Goal: Task Accomplishment & Management: Use online tool/utility

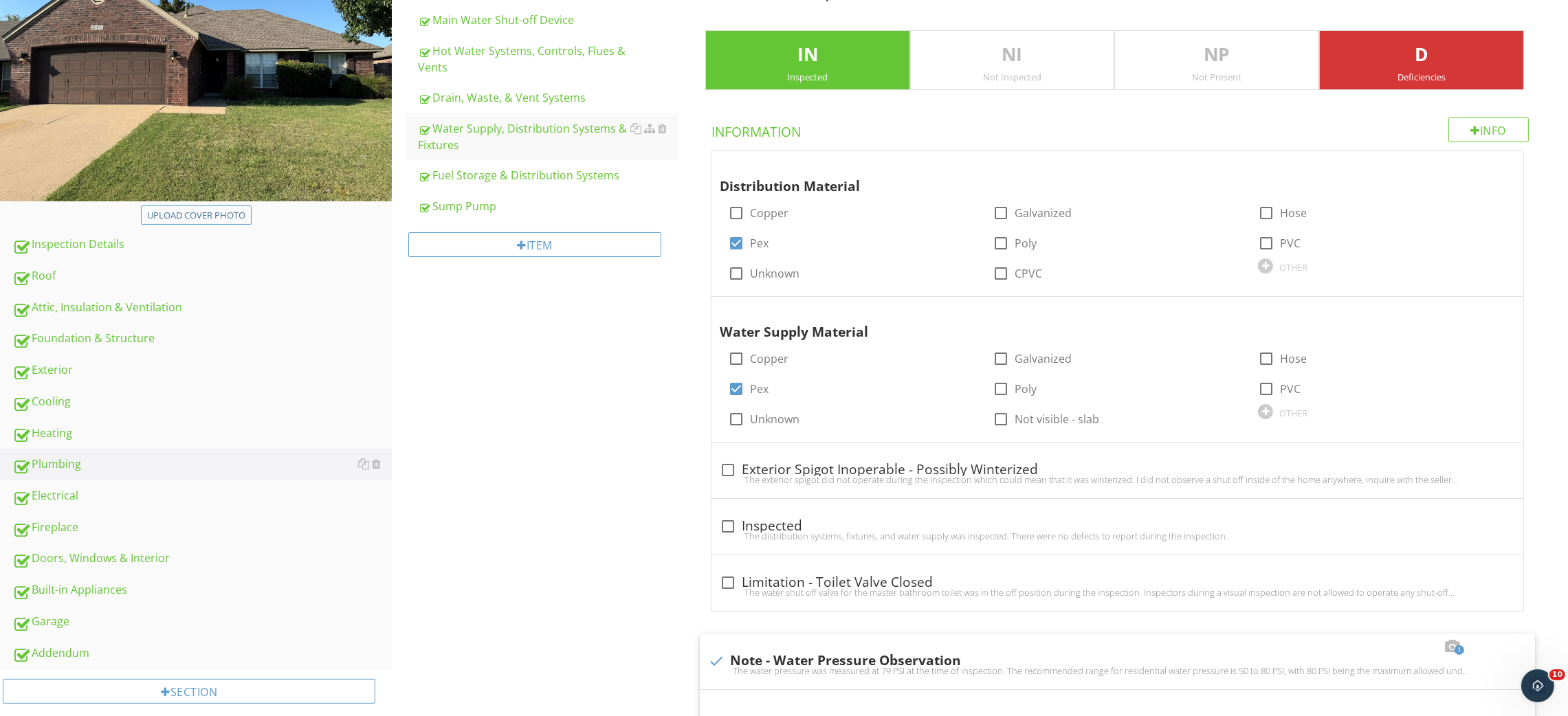
scroll to position [268, 0]
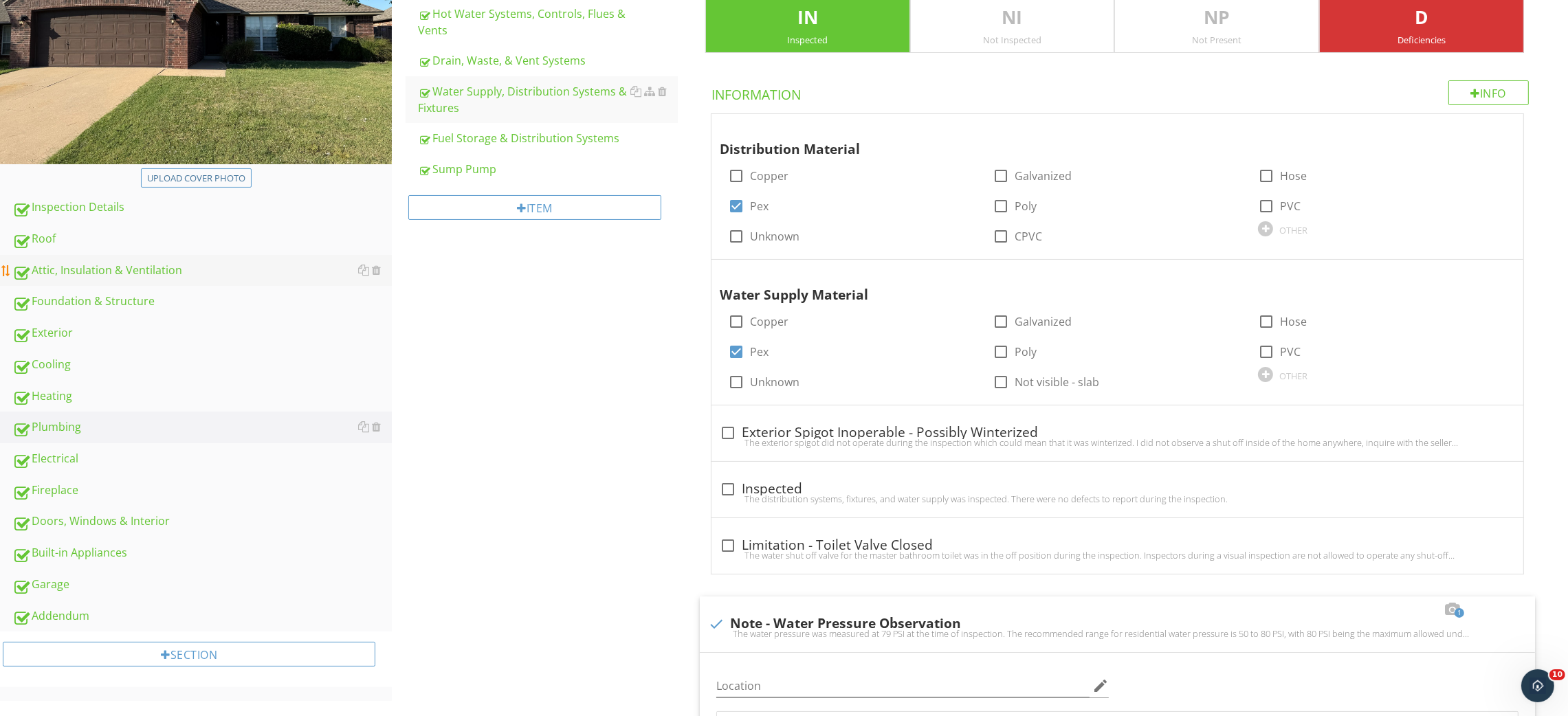
click at [117, 262] on div "Attic, Insulation & Ventilation" at bounding box center [202, 271] width 379 height 18
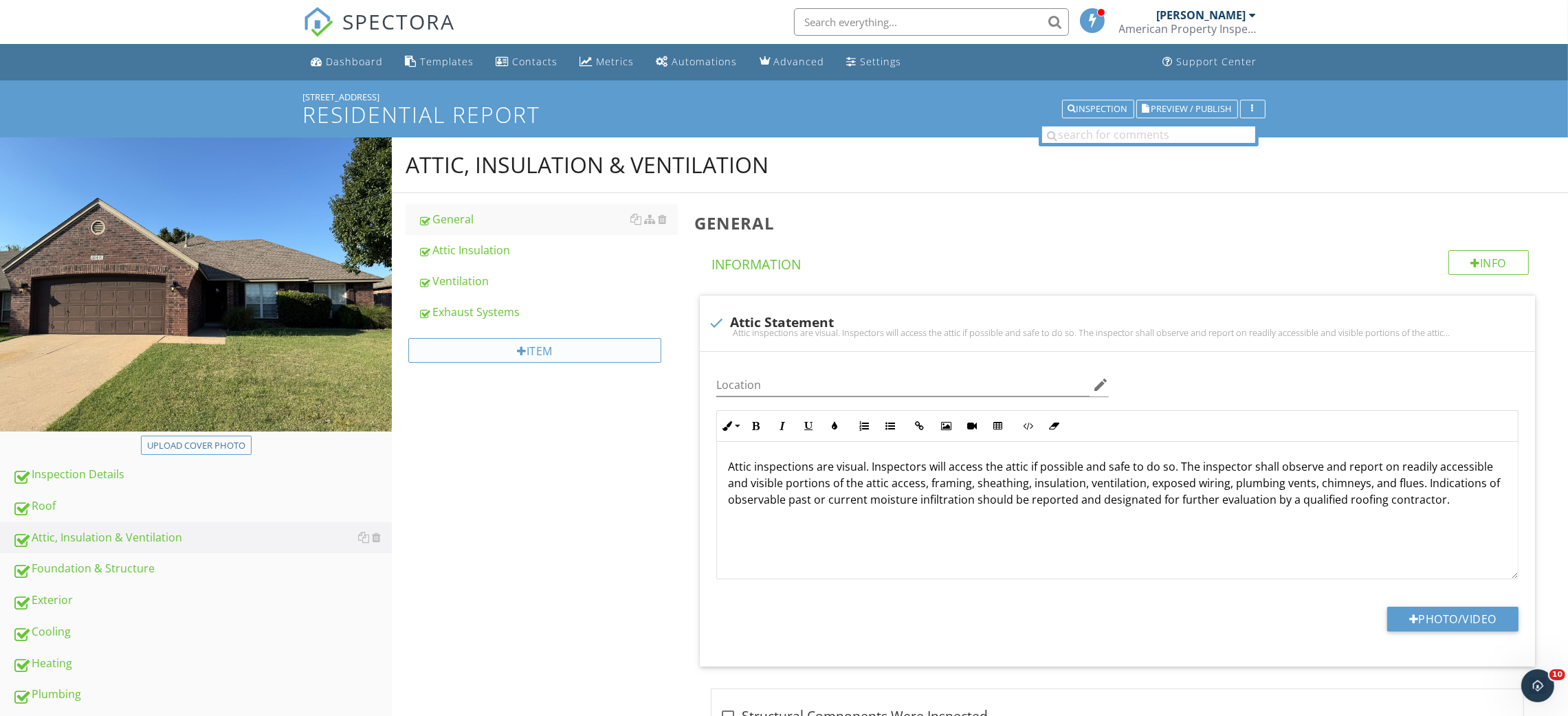
click at [512, 345] on div "Item" at bounding box center [534, 350] width 253 height 24
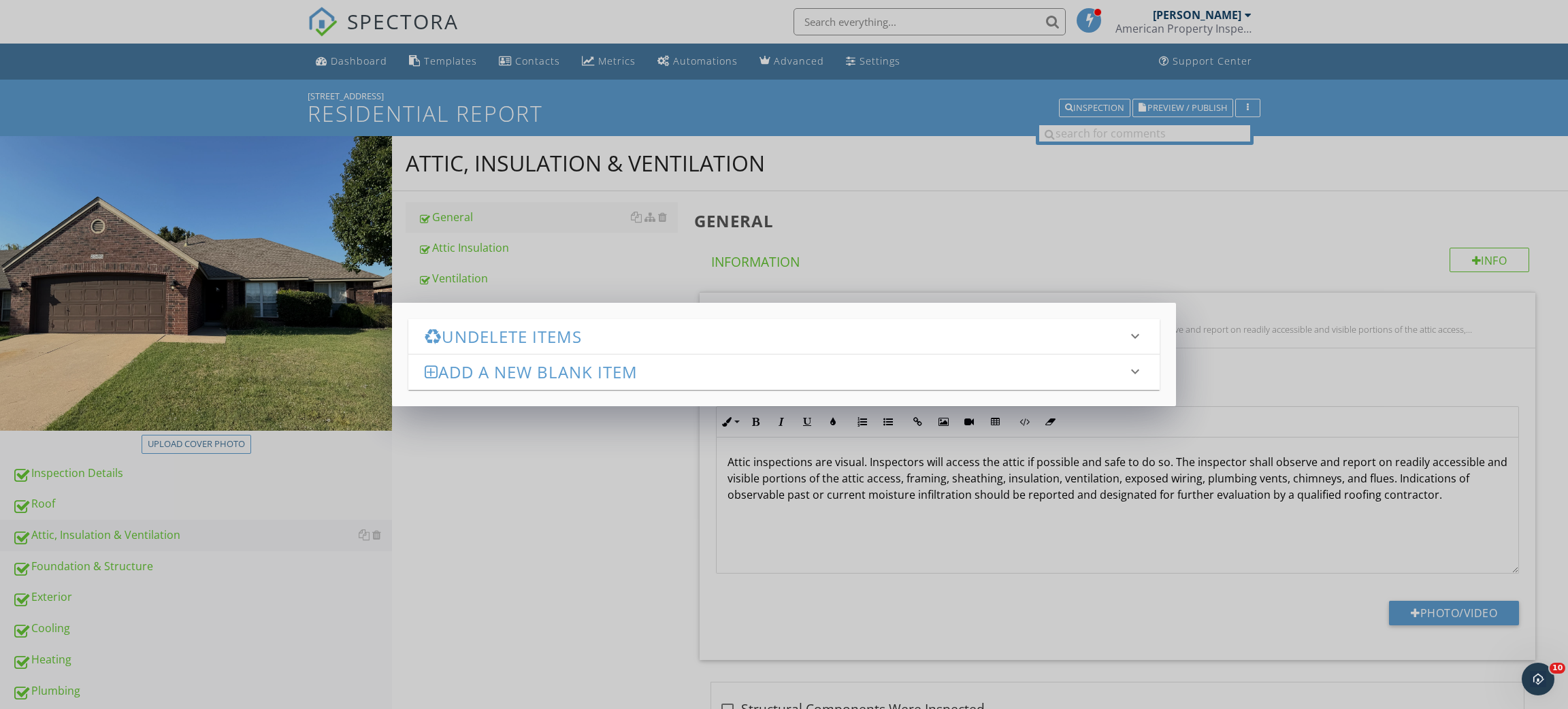
click at [509, 330] on h3 "Undelete Items" at bounding box center [775, 337] width 702 height 19
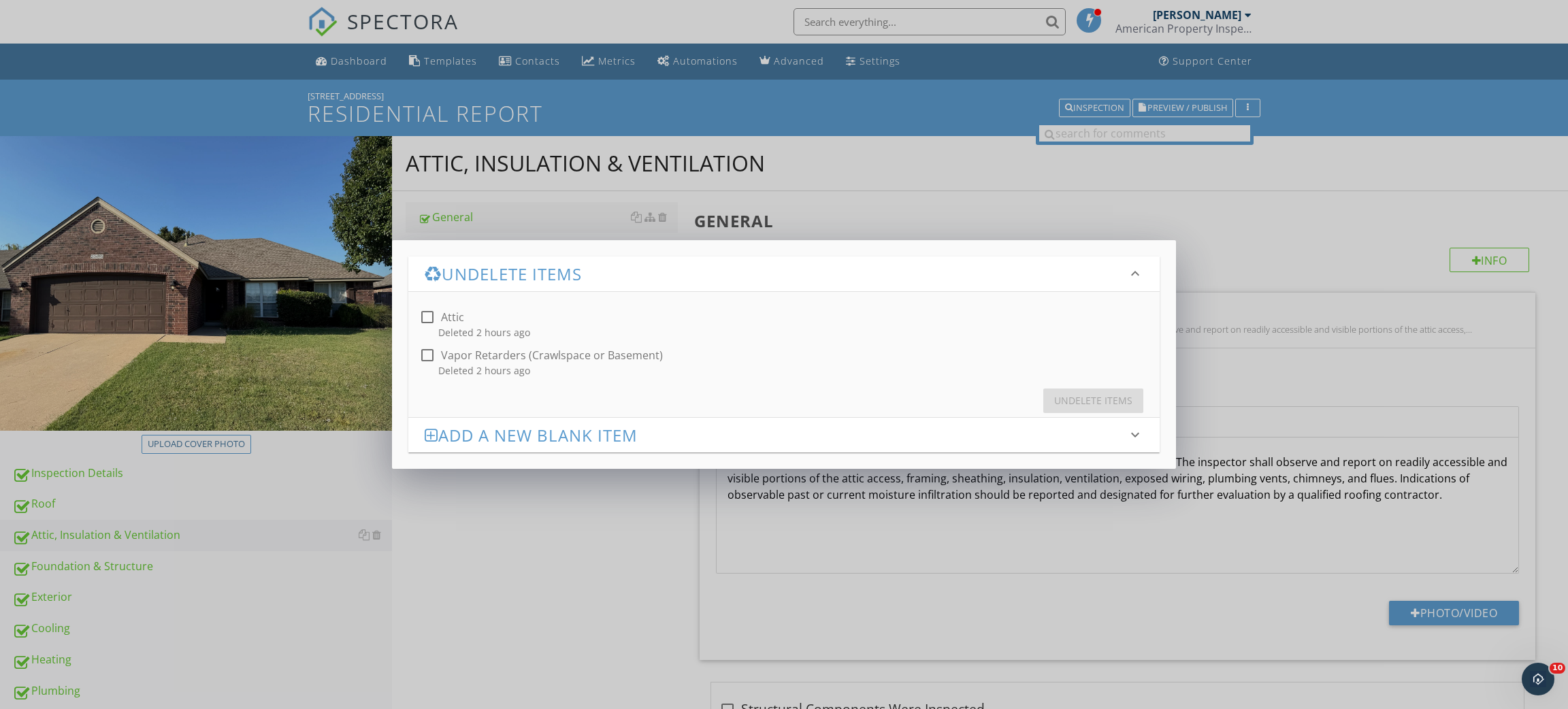
click at [451, 322] on div "Attic" at bounding box center [453, 316] width 23 height 13
checkbox input "true"
click at [1122, 392] on button "Undelete Items" at bounding box center [1093, 400] width 100 height 24
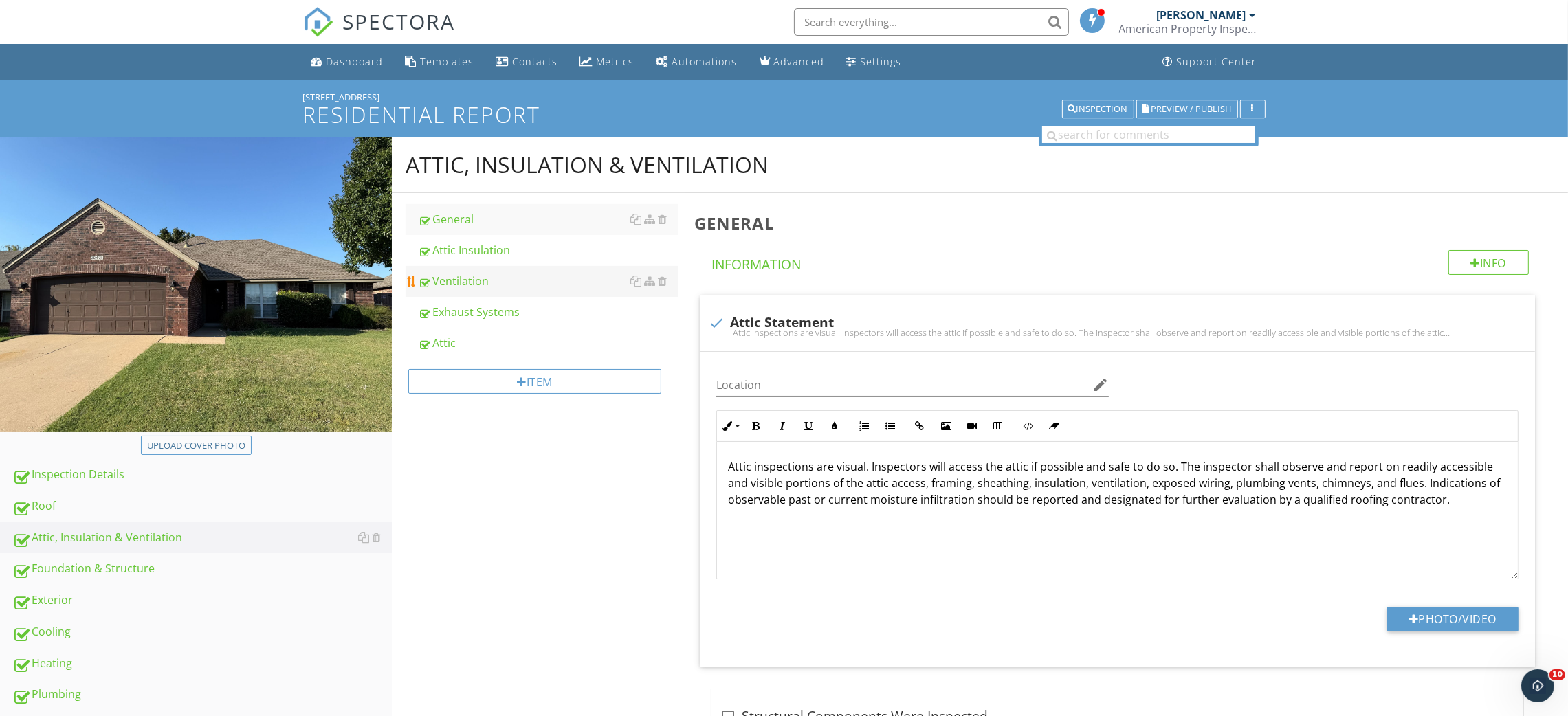
click at [472, 283] on div "Ventilation" at bounding box center [548, 281] width 260 height 17
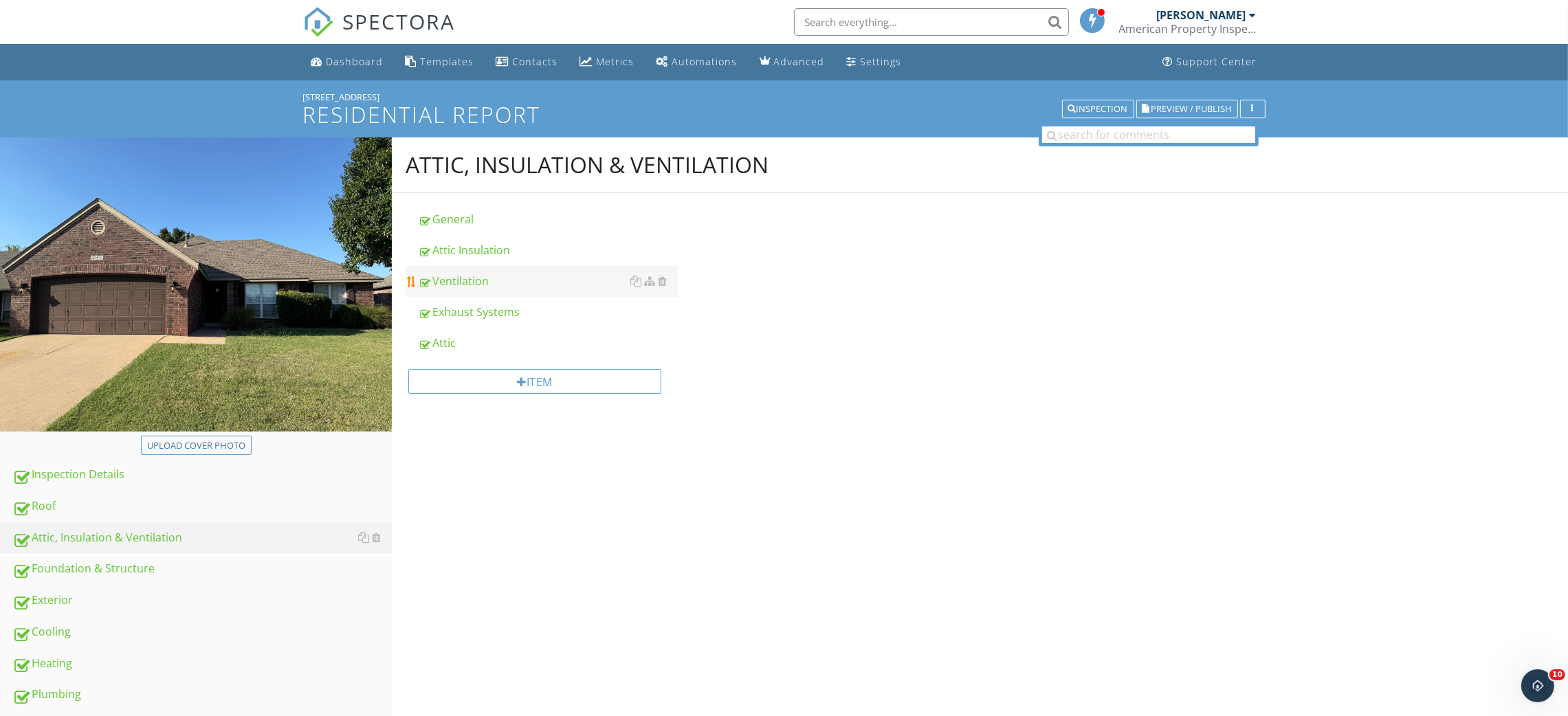
click at [472, 283] on div "Ventilation" at bounding box center [548, 281] width 260 height 17
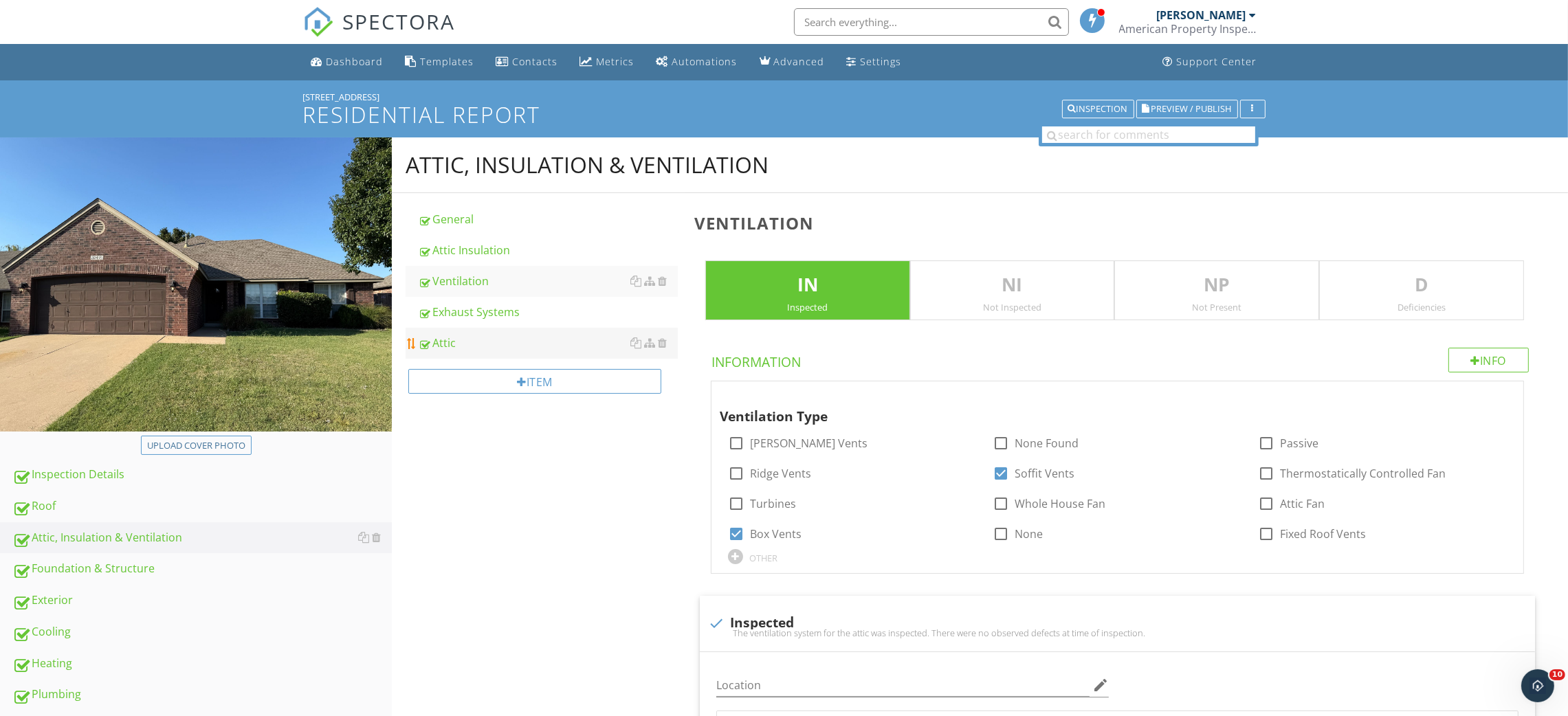
click at [482, 338] on div "Attic" at bounding box center [548, 342] width 260 height 17
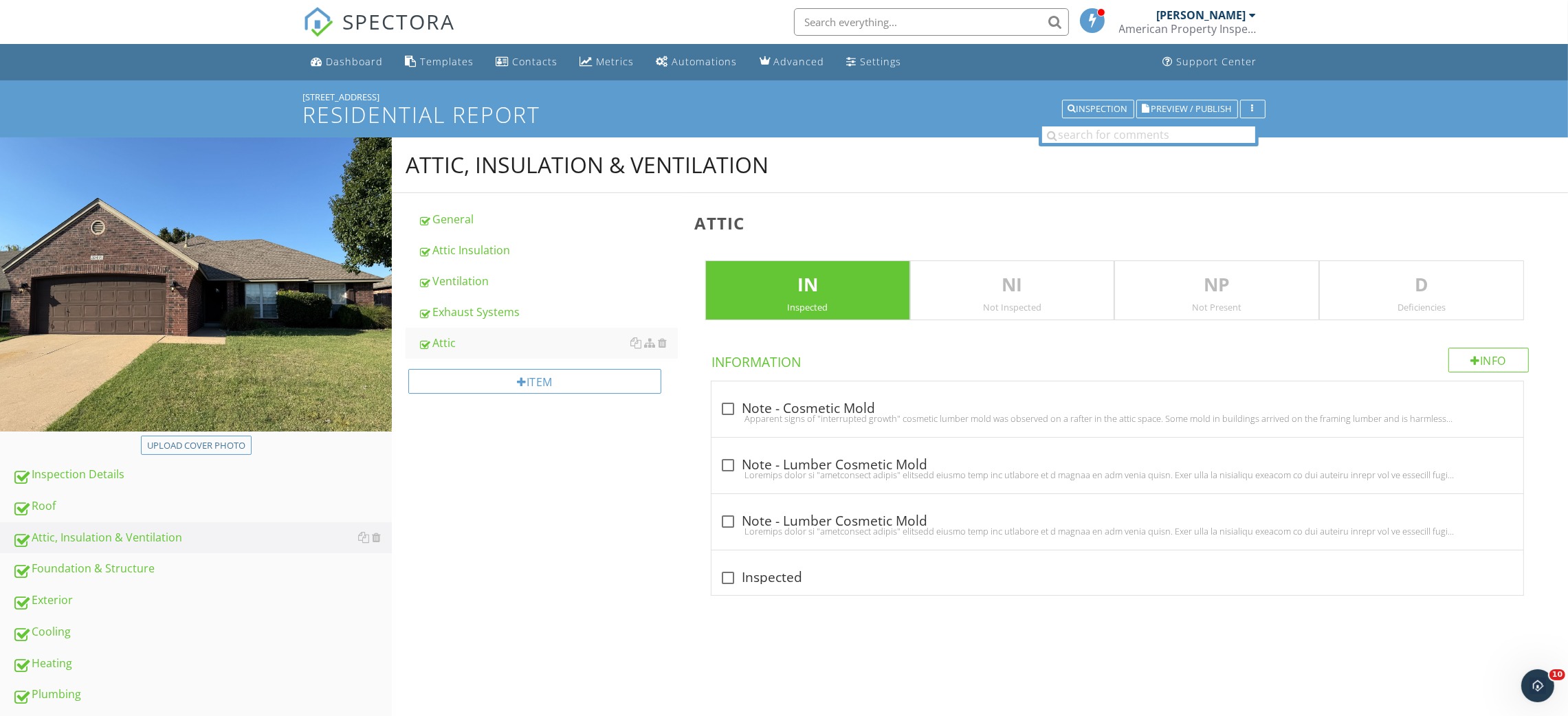
click at [1443, 301] on div "Deficiencies" at bounding box center [1422, 307] width 204 height 11
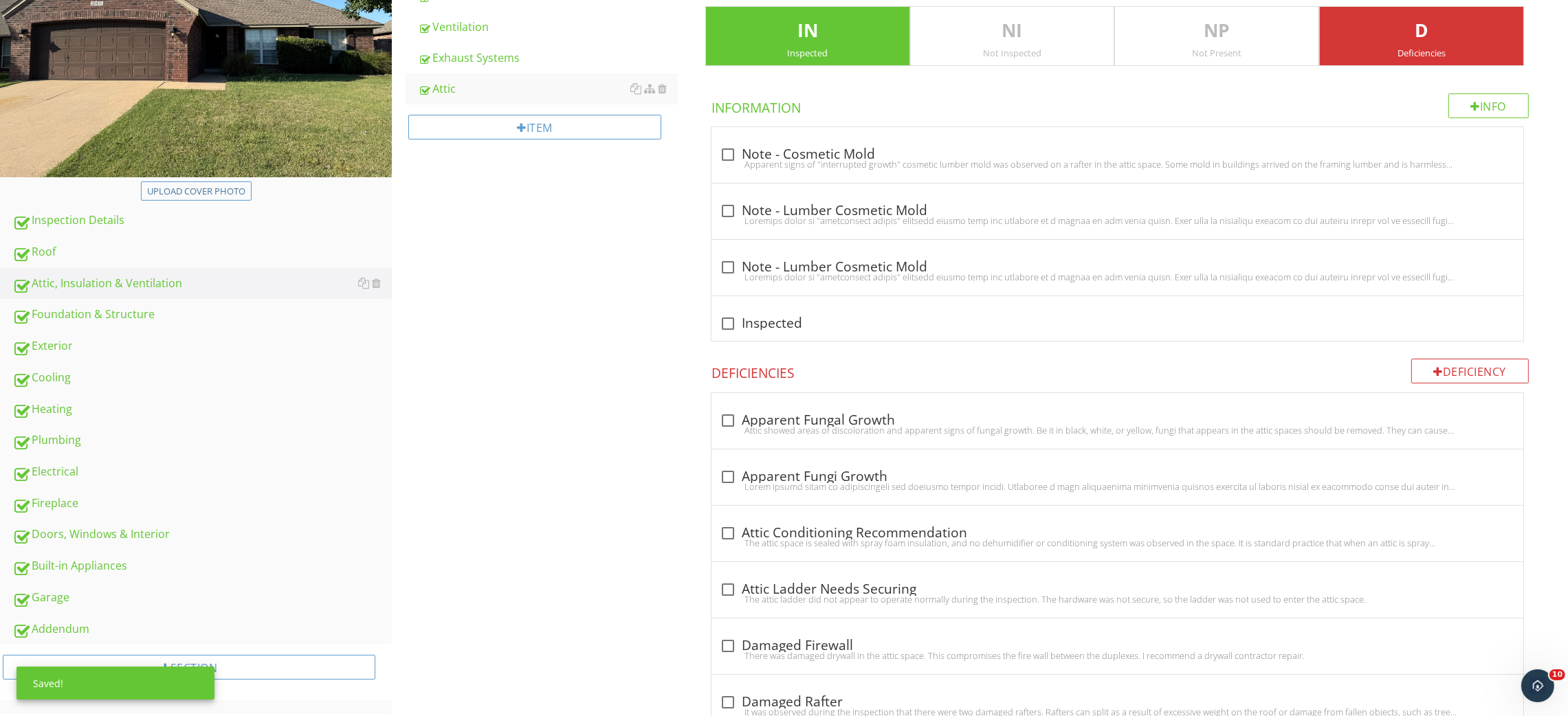
scroll to position [255, 0]
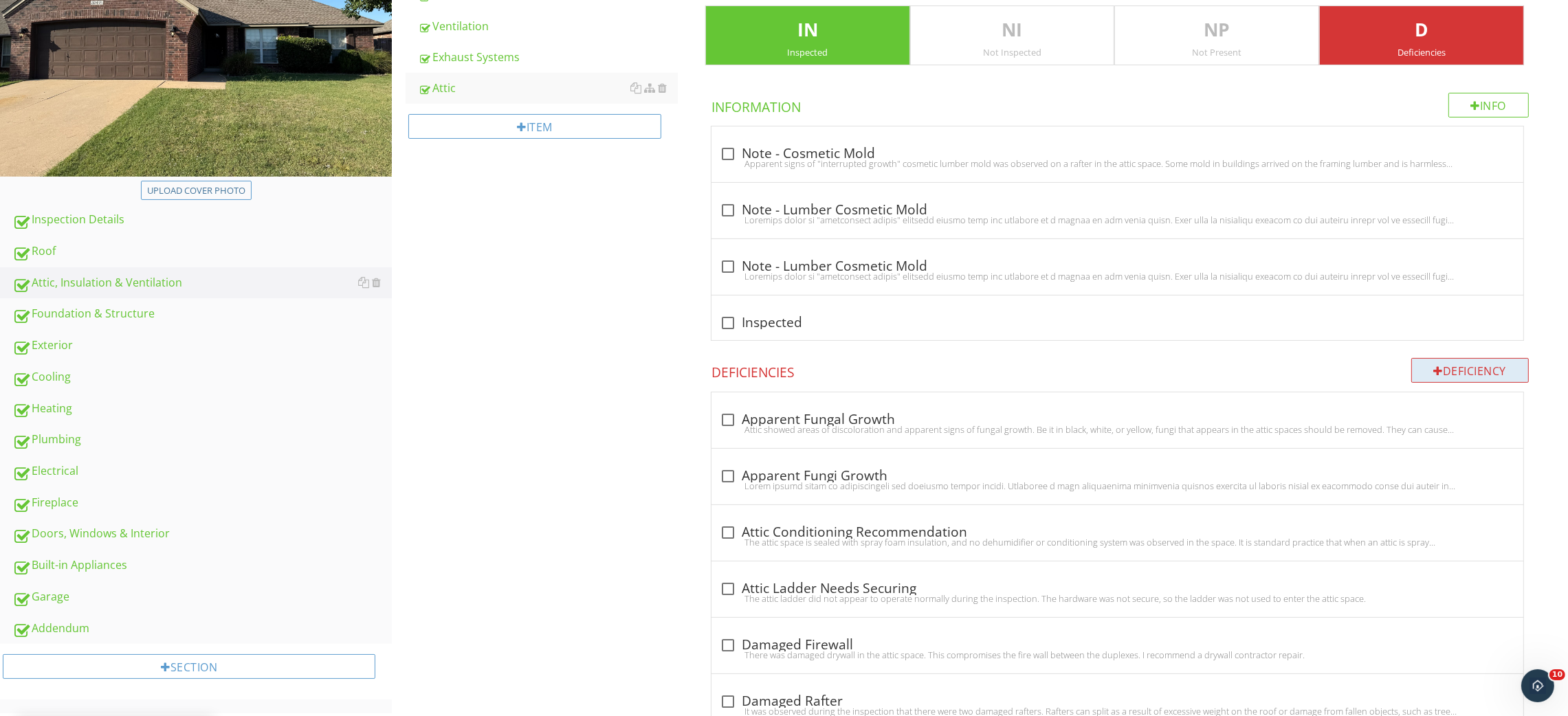
click at [1492, 372] on div "Deficiency" at bounding box center [1470, 370] width 118 height 24
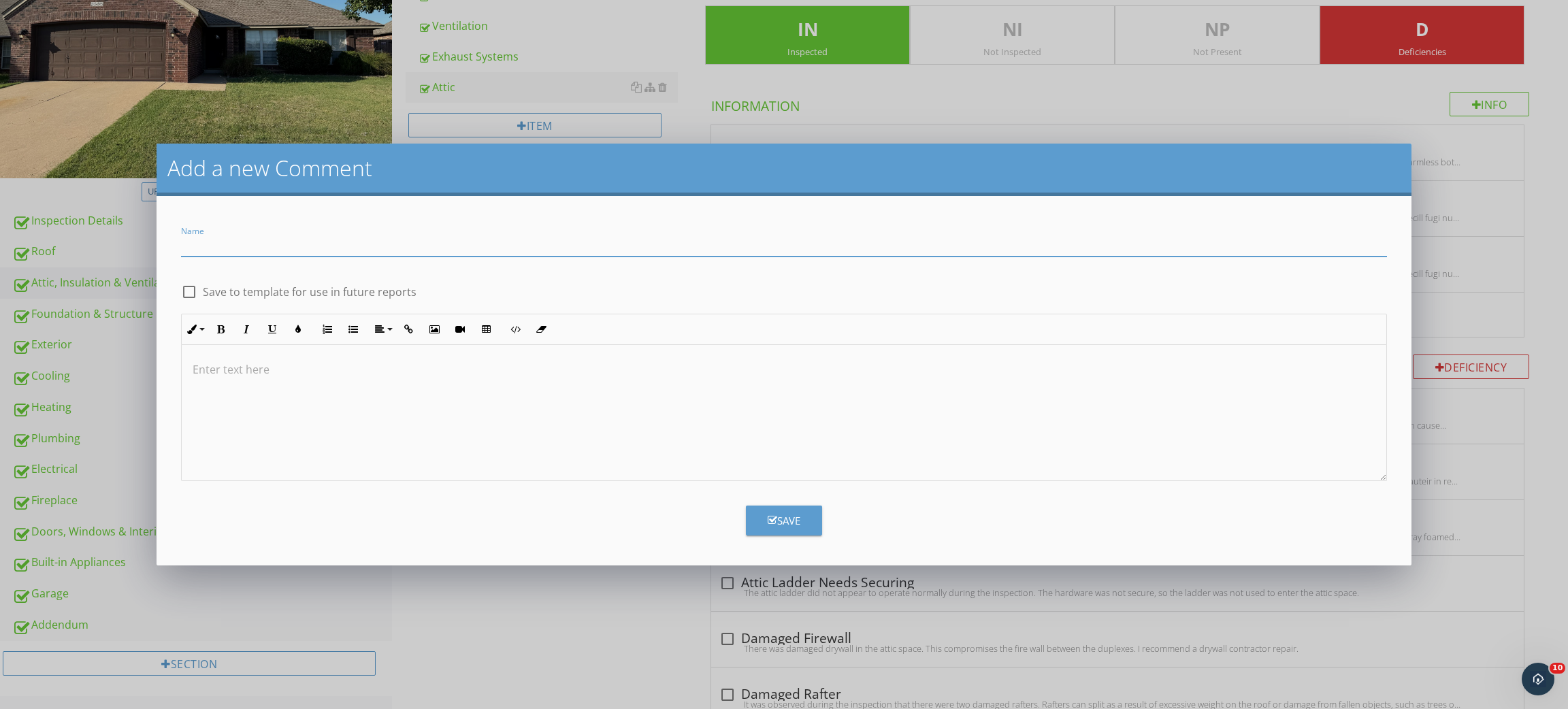
click at [594, 393] on div at bounding box center [783, 413] width 1203 height 136
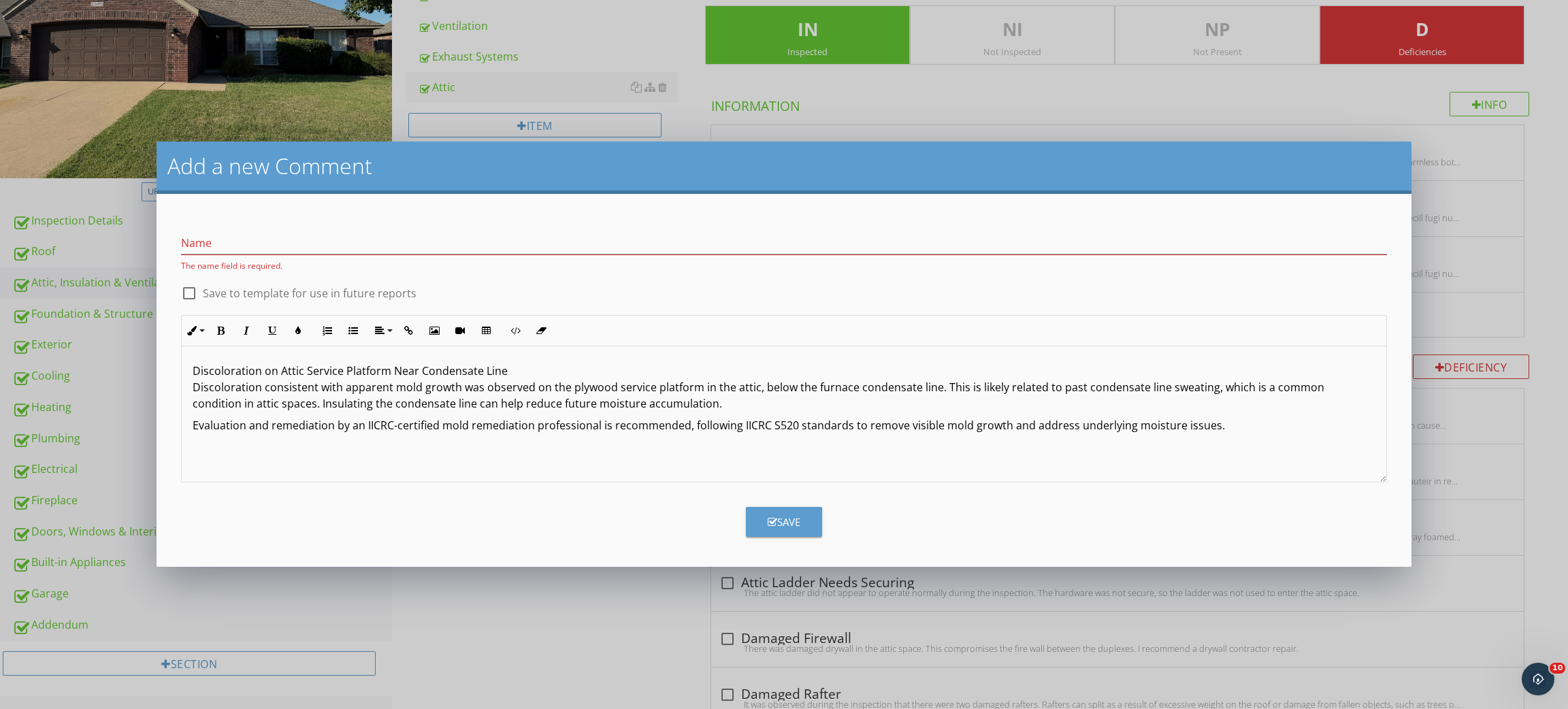
click at [383, 366] on p "Discoloration on Attic Service Platform Near Condensate Line Discoloration cons…" at bounding box center [783, 387] width 1182 height 49
copy p "Discoloration on Attic Service Platform Near Condensate Line"
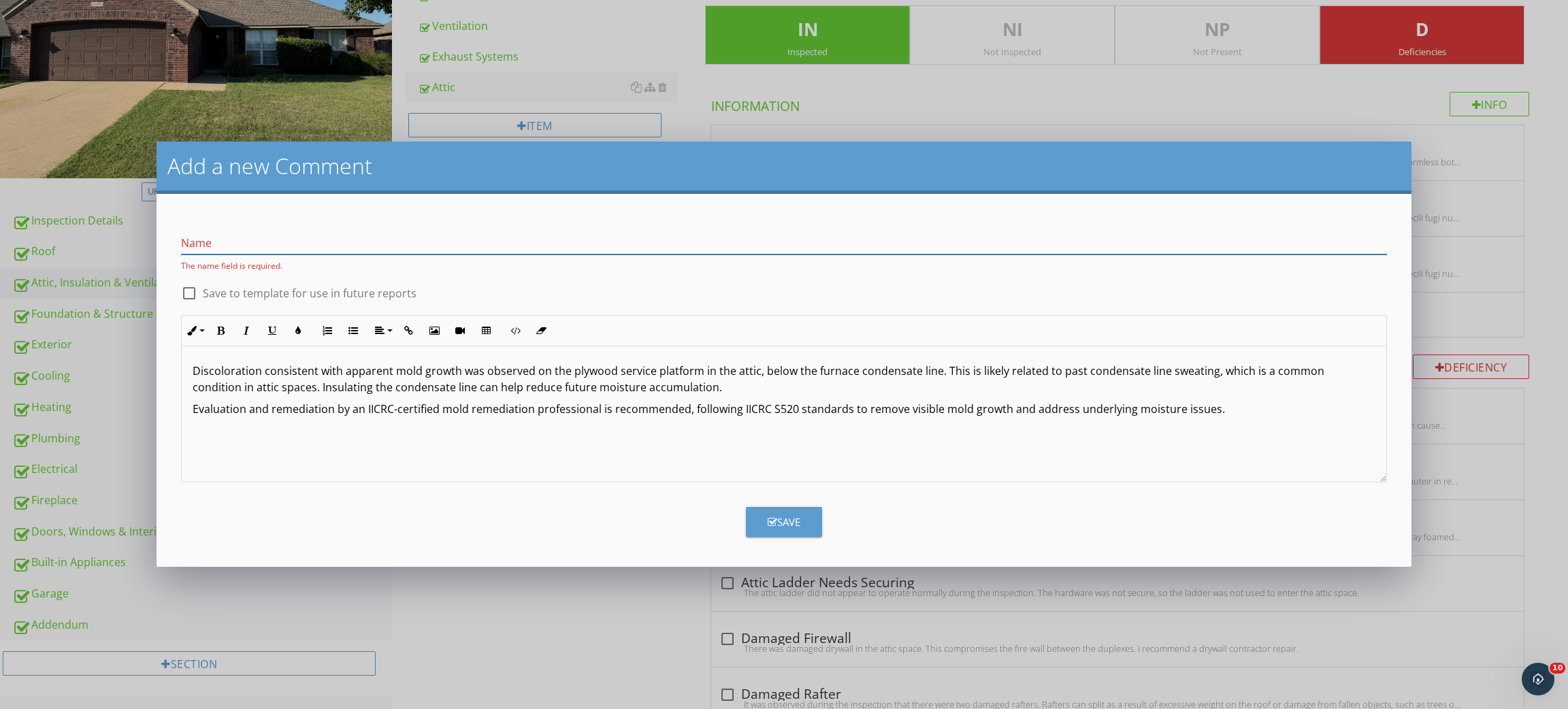
click at [296, 244] on input "Name" at bounding box center [783, 243] width 1205 height 23
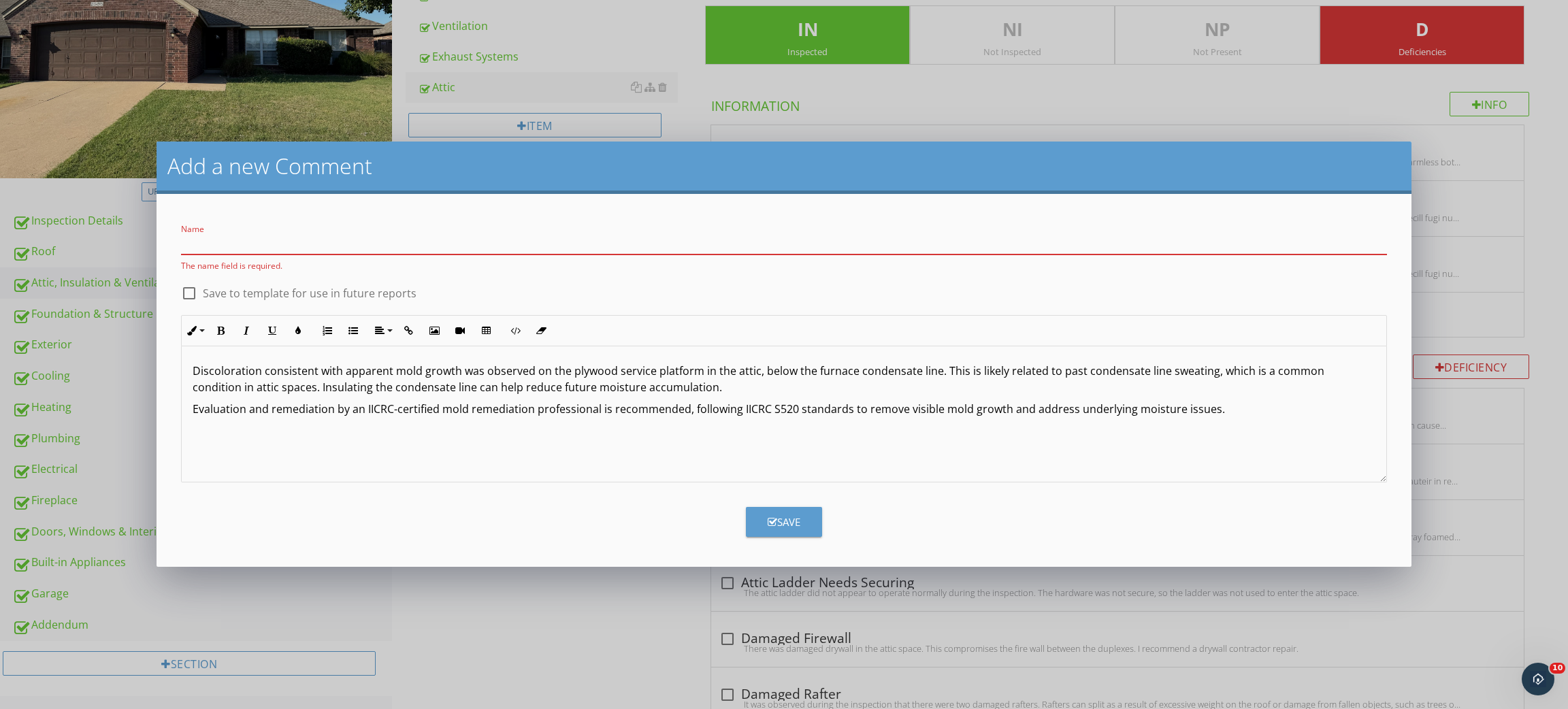
paste input "Discoloration on Attic Service Platform Near Condensate Line"
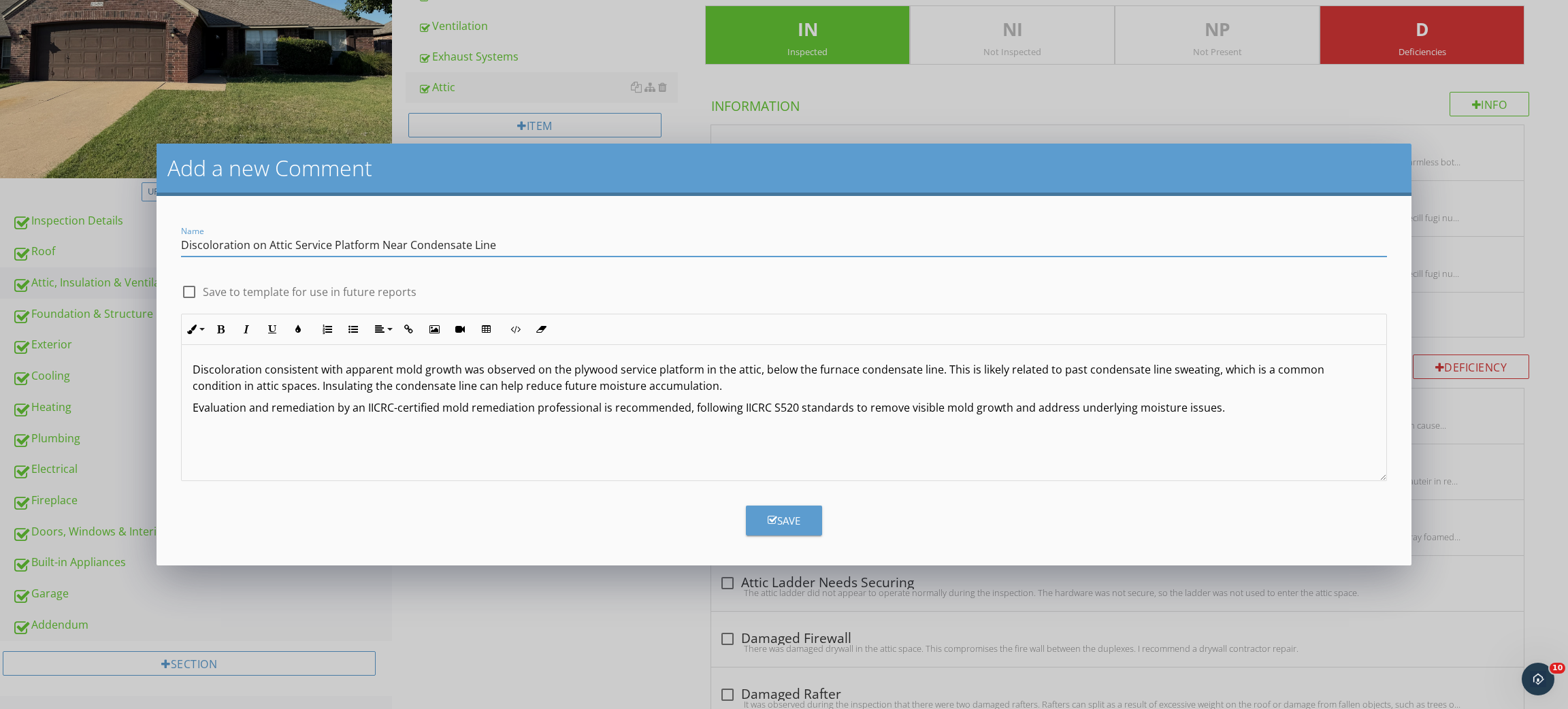
click at [230, 243] on input "Discoloration on Attic Service Platform Near Condensate Line" at bounding box center [783, 245] width 1205 height 23
click at [400, 245] on input "Apparent Signs Of Mold Growth on Attic Service Platform Near Condensate Line" at bounding box center [783, 245] width 1205 height 23
type input "Apparent Signs Of Mold Growth on Attic walking Platform Near Condensate Line"
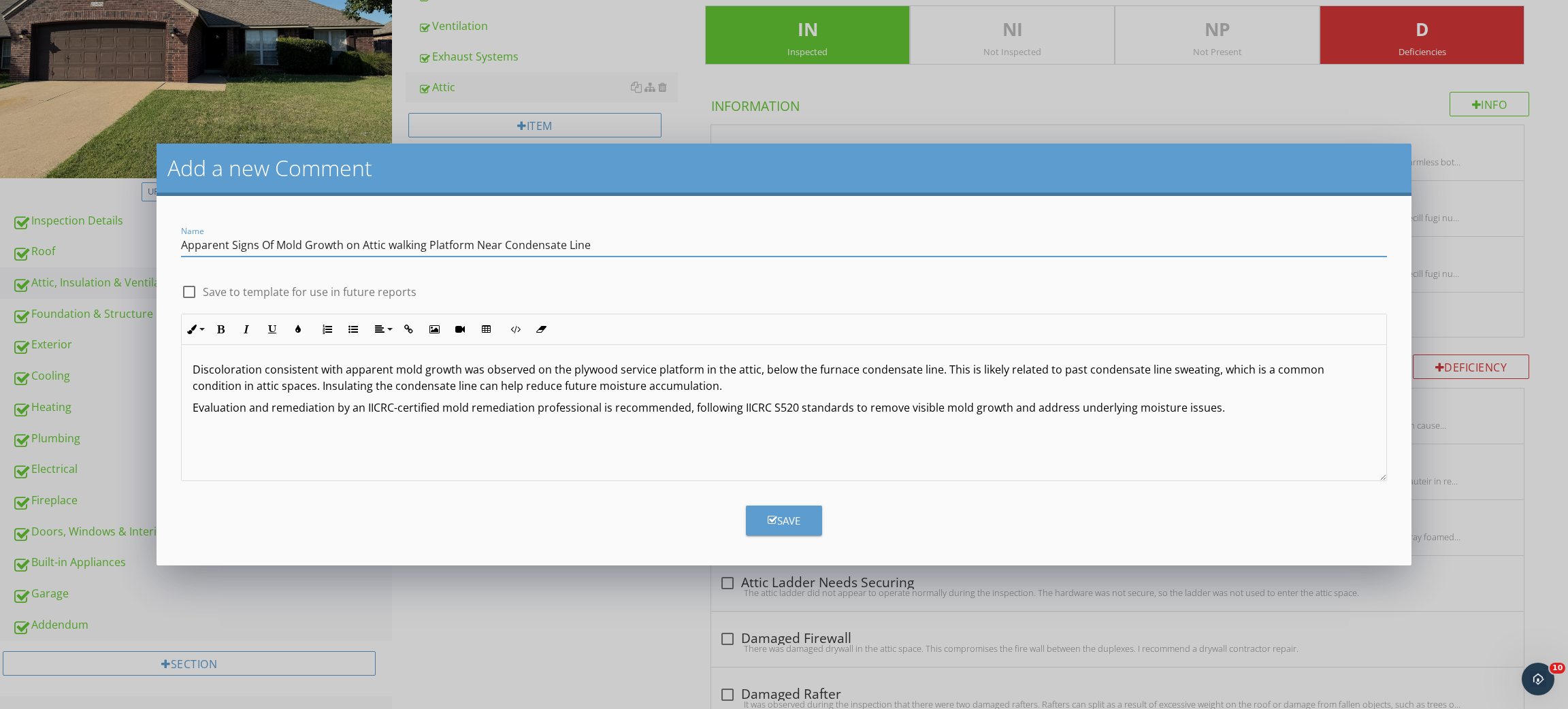
click at [815, 538] on form "Name Apparent Signs Of Mold Growth on Attic walking Platform Near Condensate Li…" at bounding box center [784, 381] width 1254 height 369
click at [758, 524] on button "Save" at bounding box center [784, 520] width 76 height 30
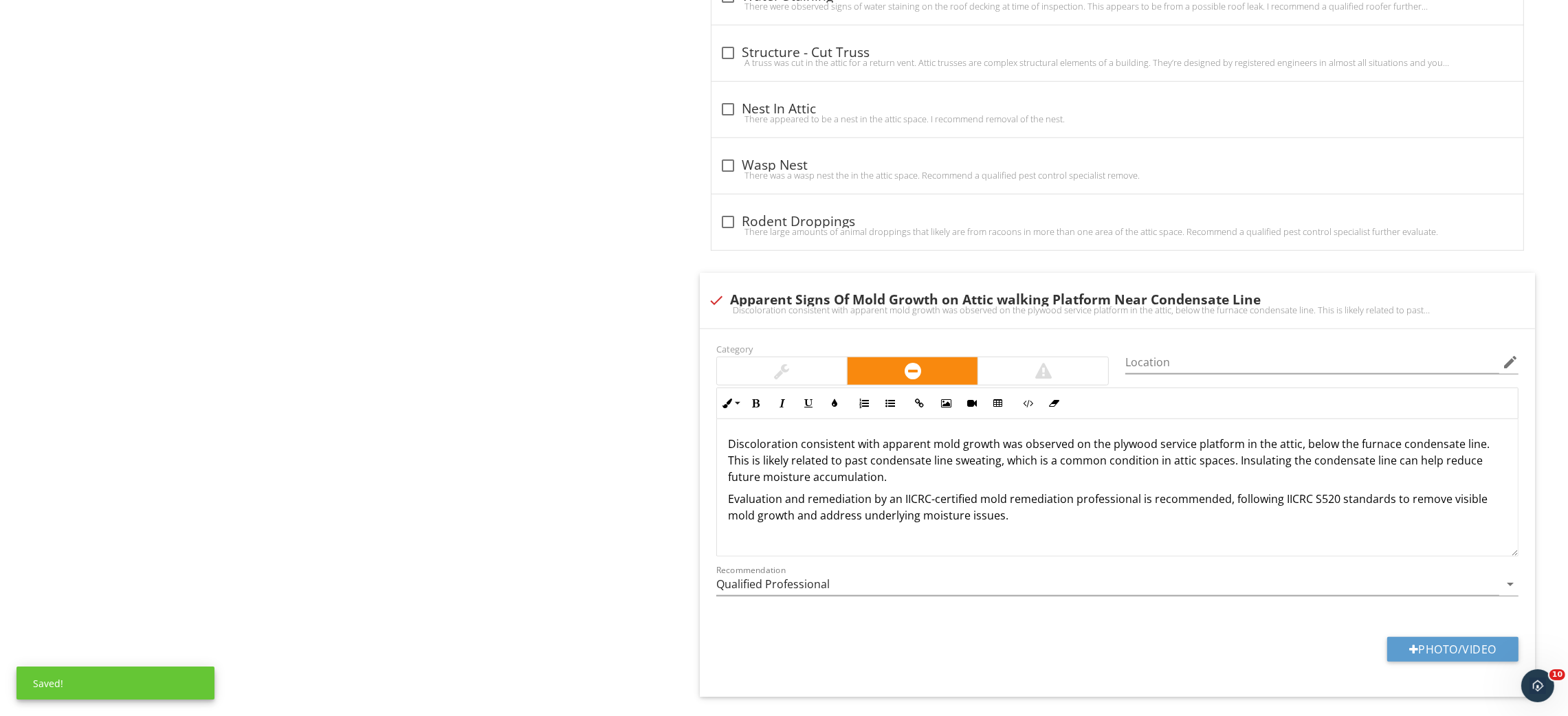
scroll to position [1563, 0]
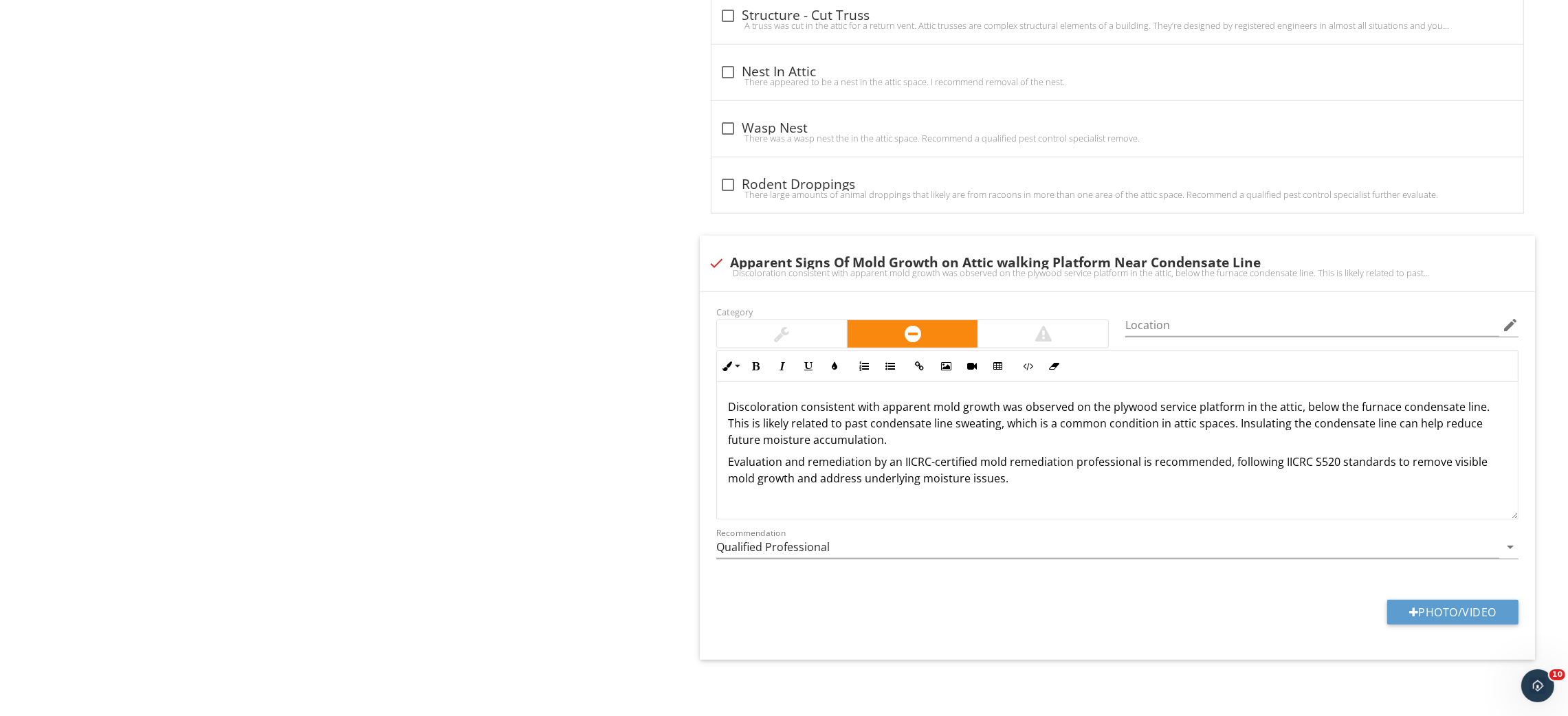
click at [763, 340] on div at bounding box center [782, 334] width 130 height 28
click at [1359, 404] on p "Discoloration consistent with apparent mold growth was observed on the plywood …" at bounding box center [1118, 423] width 779 height 50
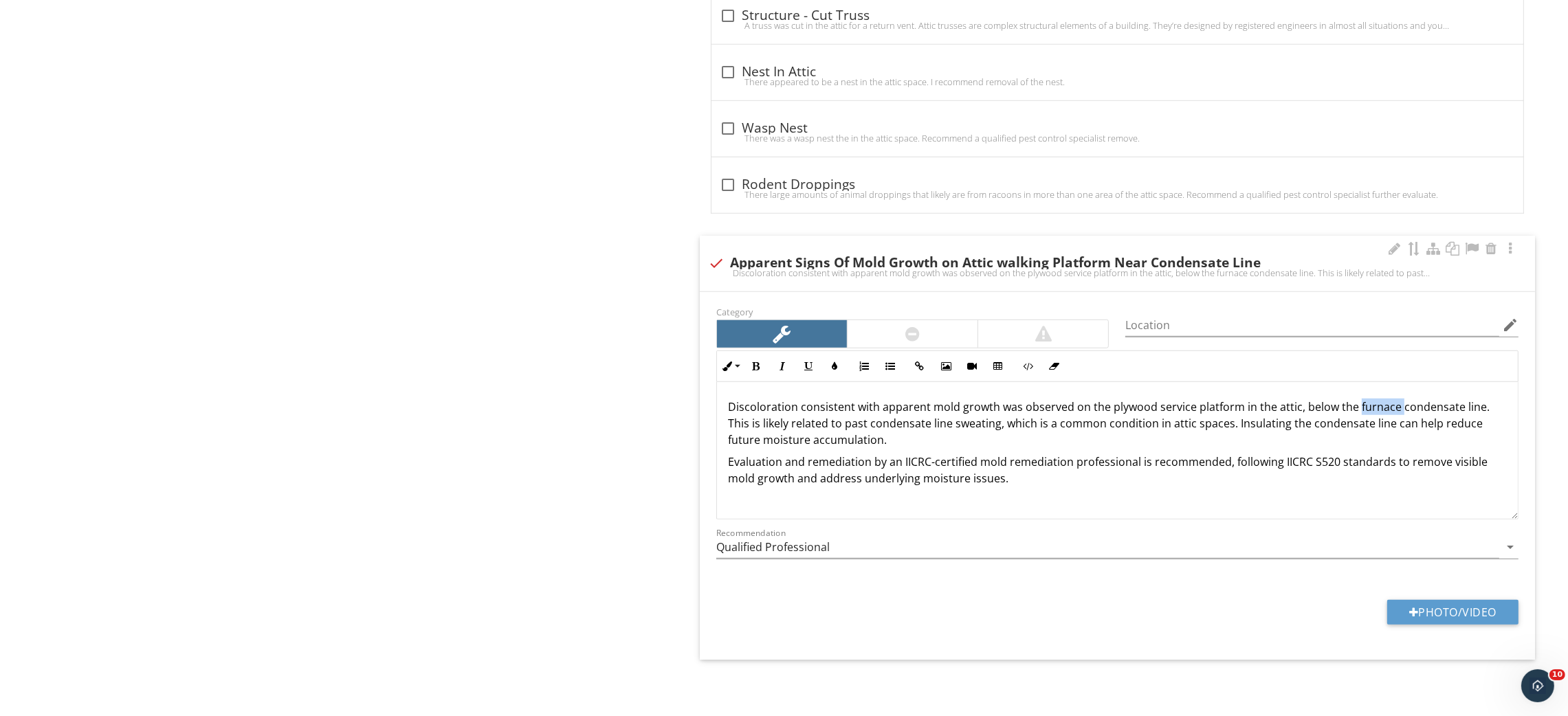
click at [1359, 404] on p "Discoloration consistent with apparent mold growth was observed on the plywood …" at bounding box center [1118, 423] width 779 height 50
click at [737, 475] on p "Evaluation and remediation by an IICRC-certified mold remediation professional …" at bounding box center [1118, 471] width 779 height 33
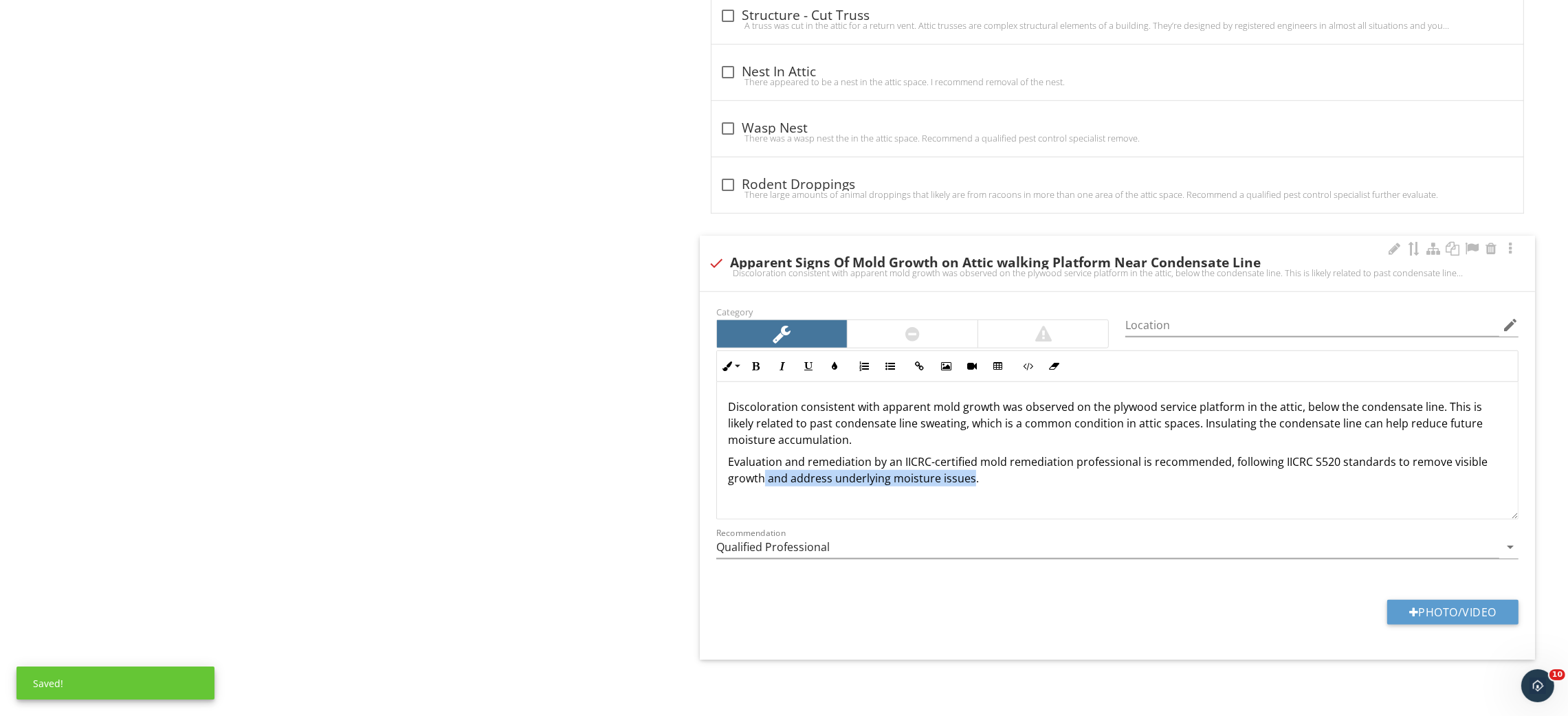
drag, startPoint x: 765, startPoint y: 478, endPoint x: 971, endPoint y: 481, distance: 206.0
click at [971, 481] on p "Evaluation and remediation by an IICRC-certified mold remediation professional …" at bounding box center [1118, 471] width 779 height 33
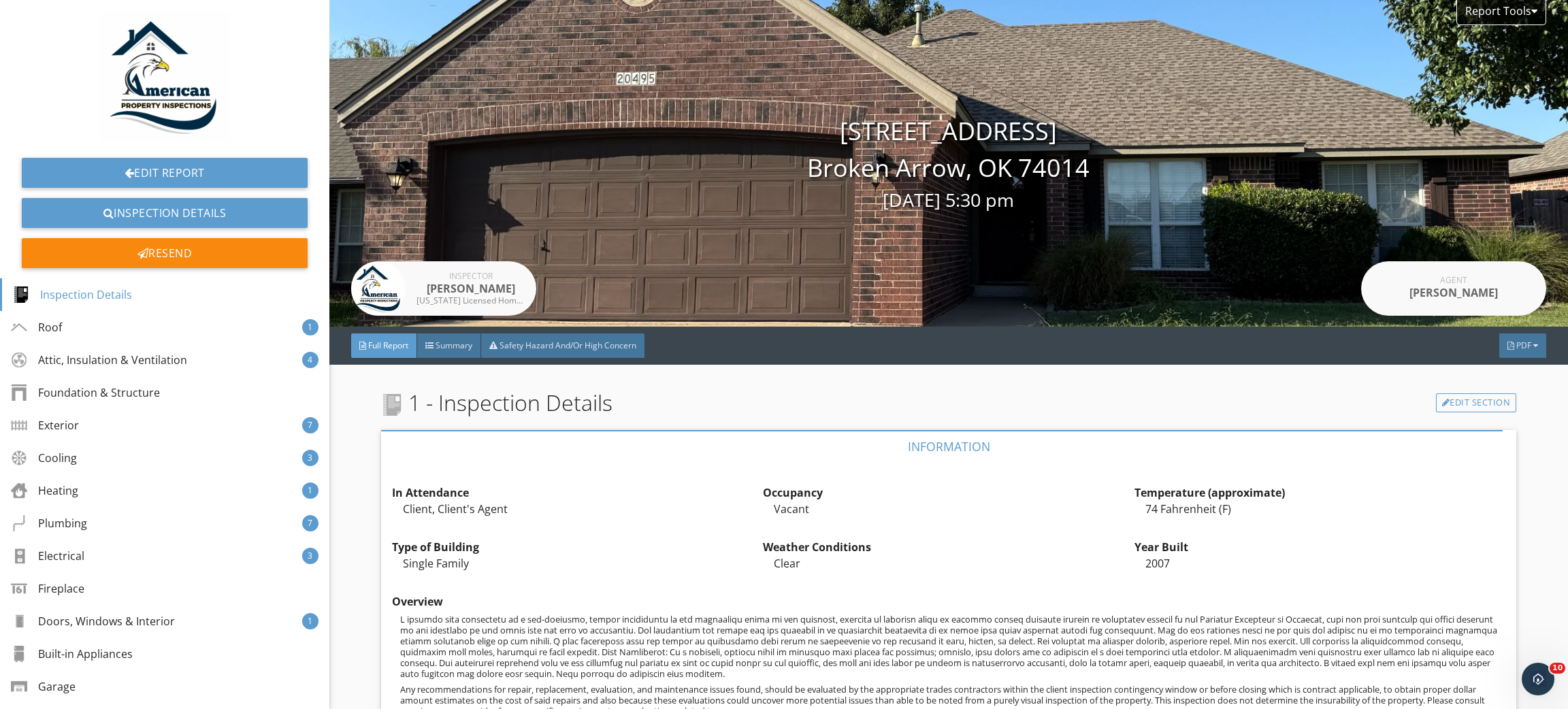
click at [1503, 352] on div "PDF" at bounding box center [1522, 345] width 47 height 24
click at [1520, 441] on div "Refresh PDFs" at bounding box center [1505, 439] width 87 height 16
